Goal: Communication & Community: Answer question/provide support

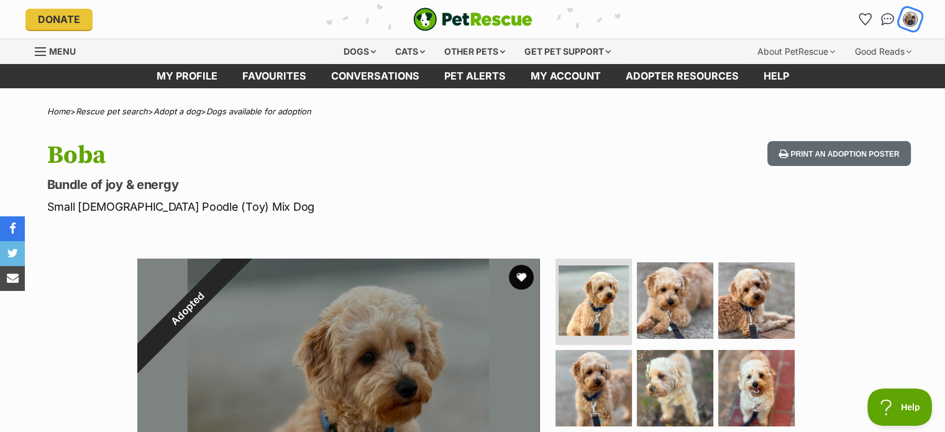
click at [914, 21] on img "My account" at bounding box center [910, 19] width 16 height 16
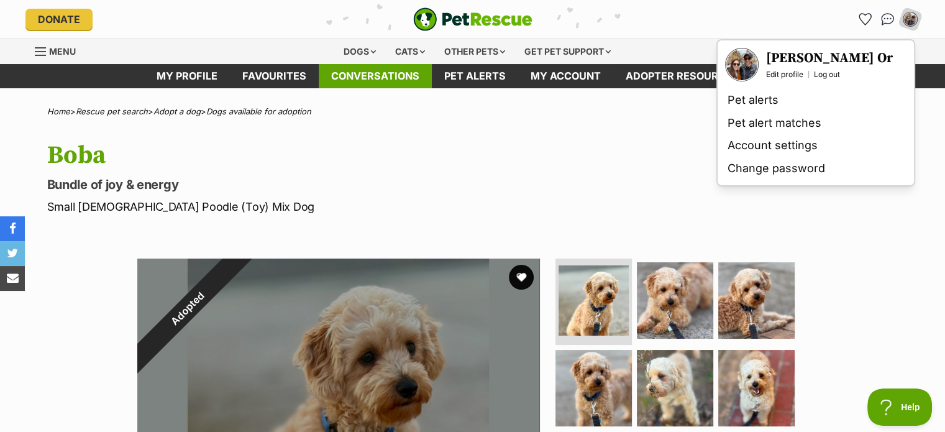
click at [397, 79] on link "Conversations" at bounding box center [375, 76] width 113 height 24
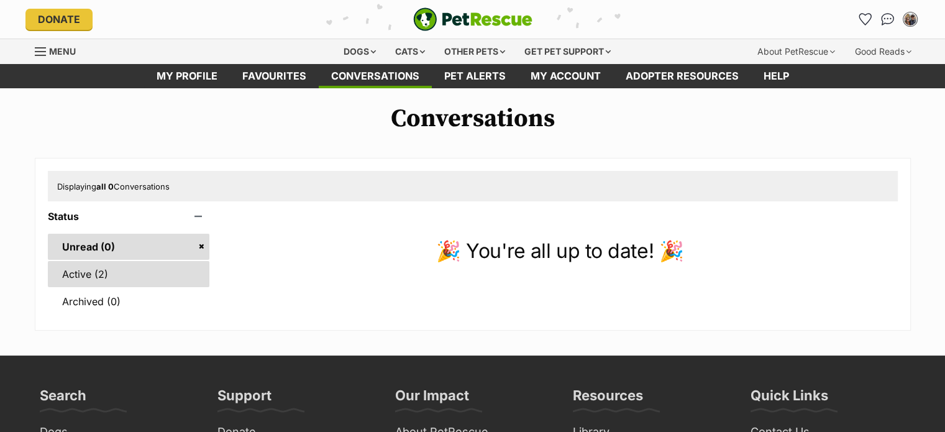
click at [82, 276] on link "Active (2)" at bounding box center [129, 274] width 162 height 26
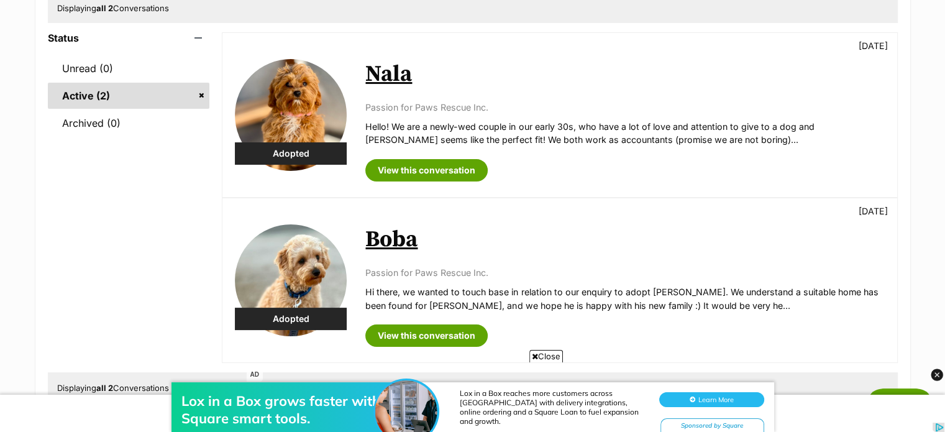
scroll to position [159, 0]
